Goal: Task Accomplishment & Management: Manage account settings

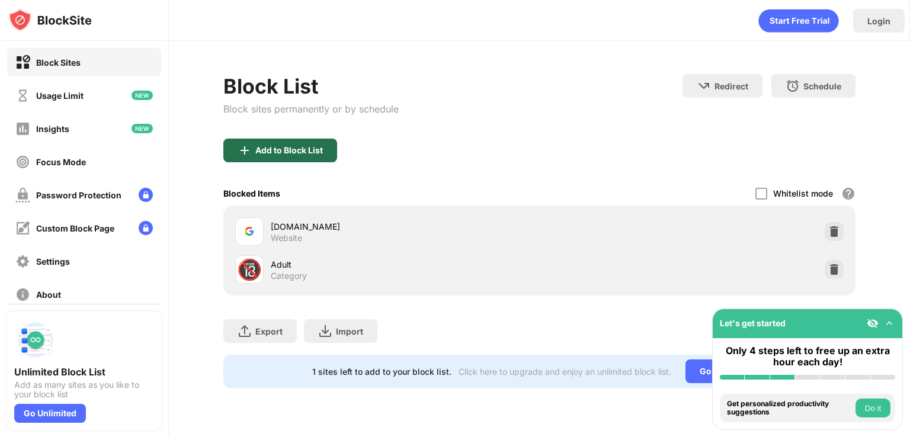
click at [280, 139] on div "Add to Block List" at bounding box center [280, 151] width 114 height 24
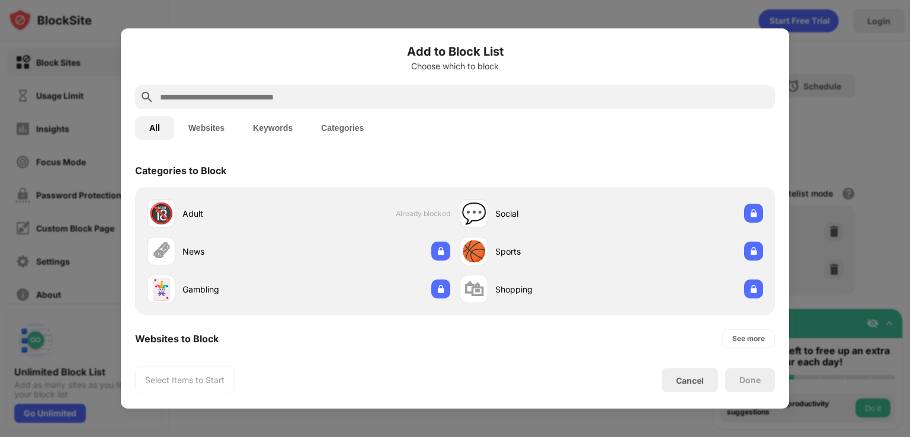
click at [286, 98] on input "text" at bounding box center [465, 97] width 612 height 14
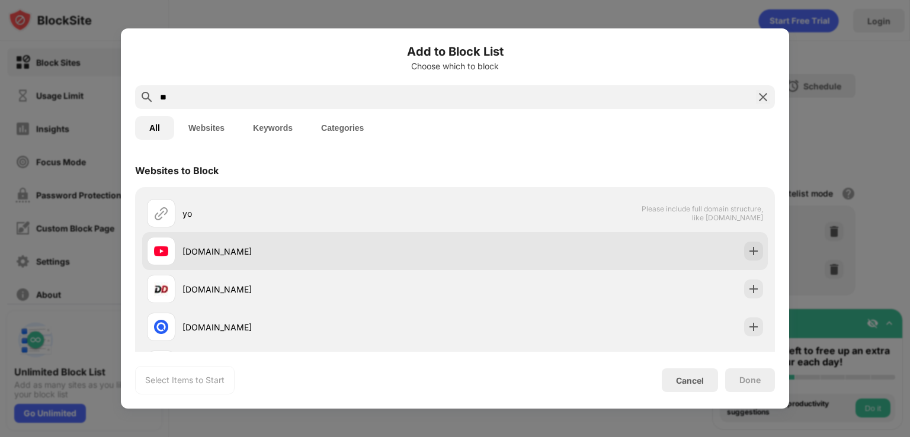
type input "**"
click at [199, 262] on div "[DOMAIN_NAME]" at bounding box center [301, 251] width 308 height 28
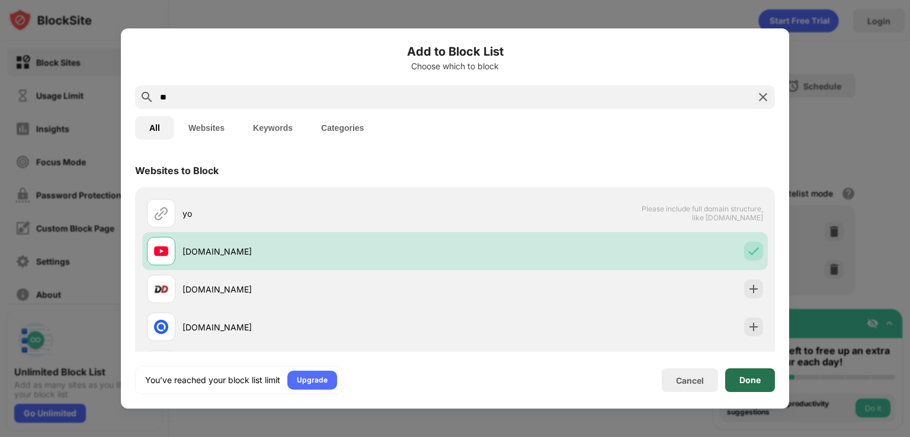
click at [754, 385] on div "Done" at bounding box center [750, 380] width 21 height 9
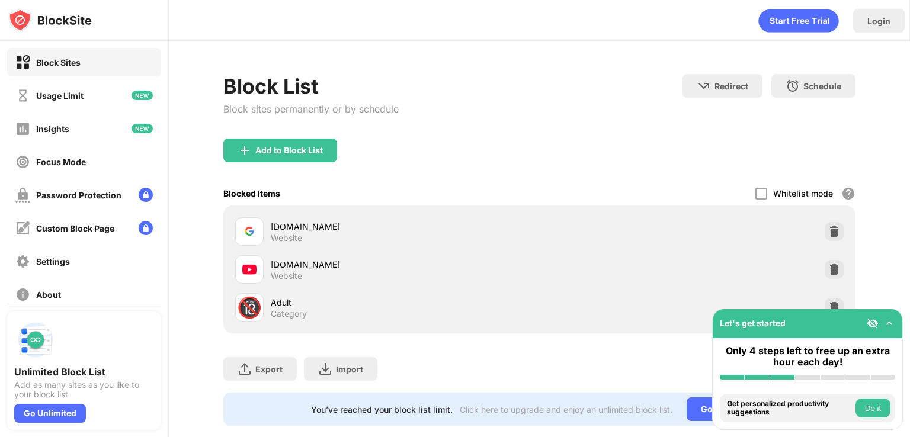
scroll to position [30, 0]
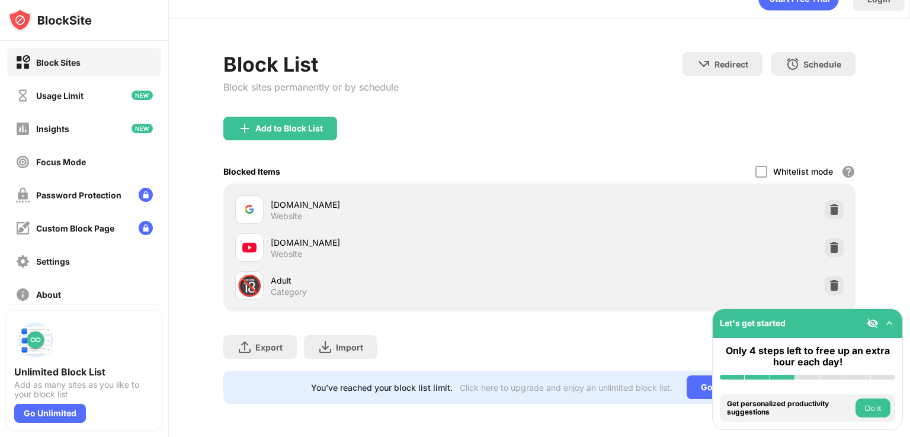
click at [319, 248] on div "youtube.com Website" at bounding box center [405, 247] width 269 height 23
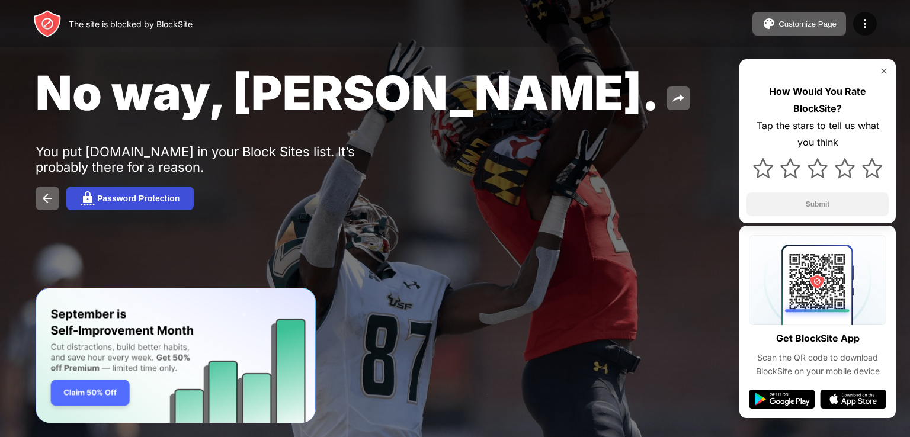
click at [159, 204] on button "Password Protection" at bounding box center [129, 199] width 127 height 24
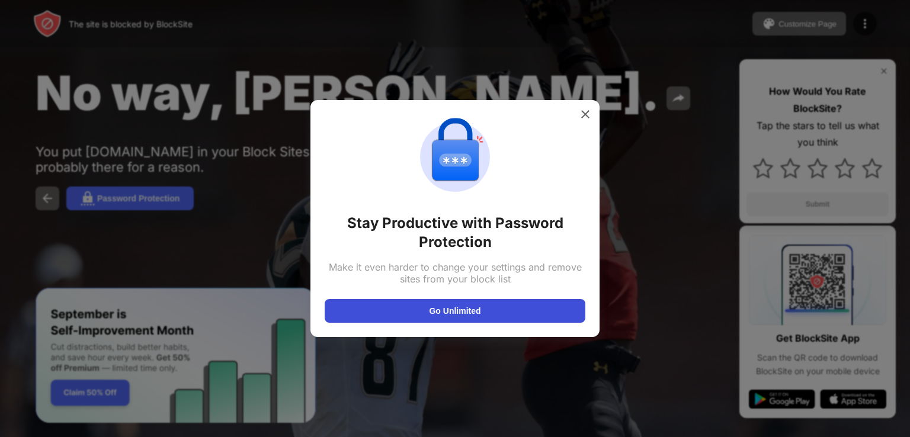
click at [438, 306] on button "Go Unlimited" at bounding box center [455, 311] width 261 height 24
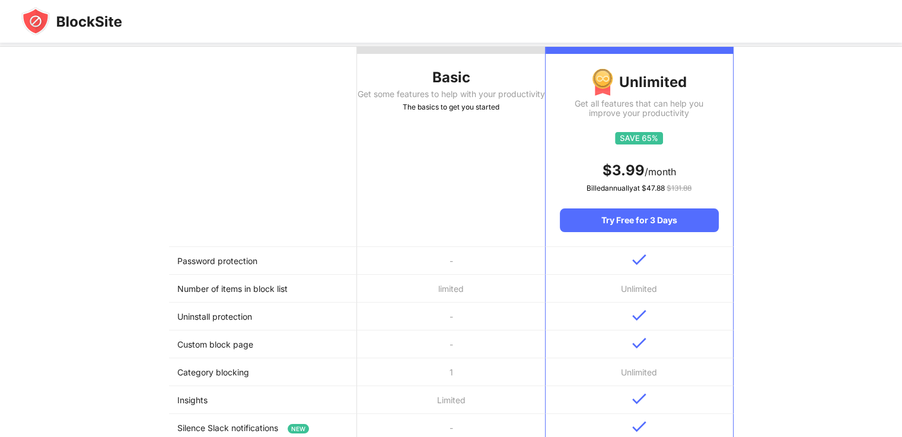
scroll to position [130, 0]
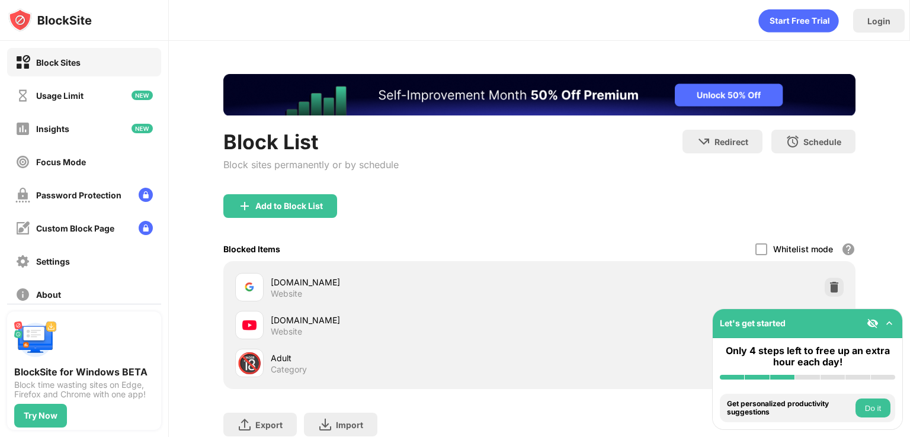
scroll to position [86, 0]
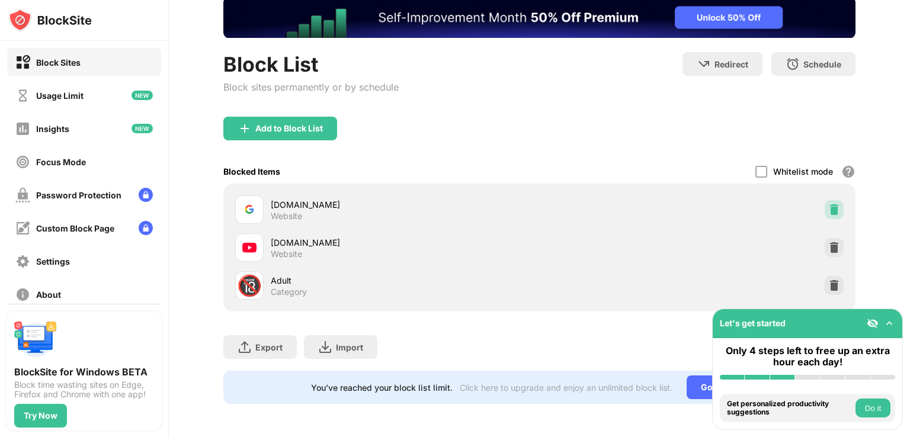
click at [825, 200] on div at bounding box center [834, 209] width 19 height 19
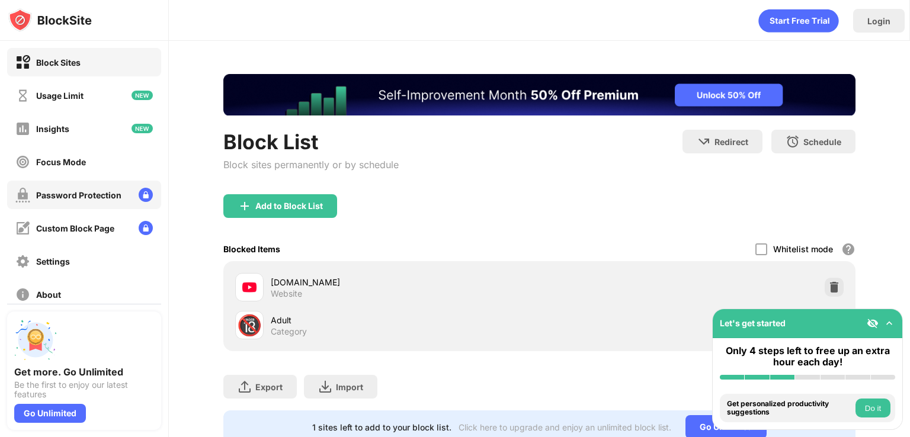
click at [75, 188] on div "Password Protection" at bounding box center [68, 195] width 106 height 15
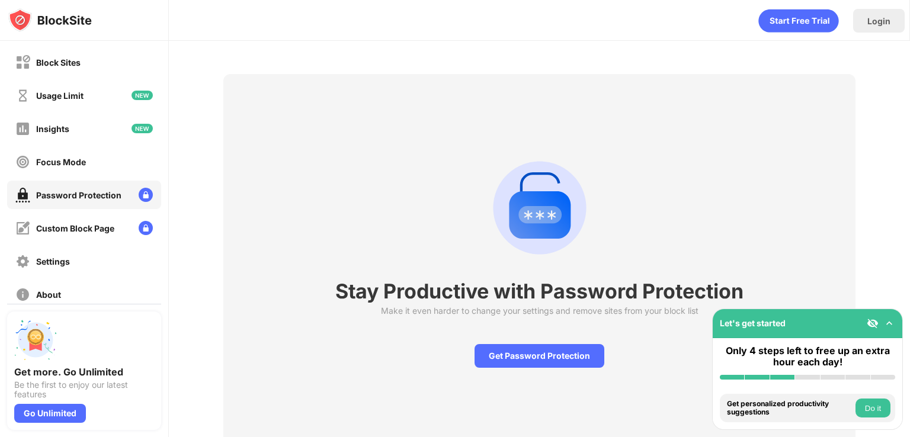
scroll to position [55, 0]
